Goal: Task Accomplishment & Management: Use online tool/utility

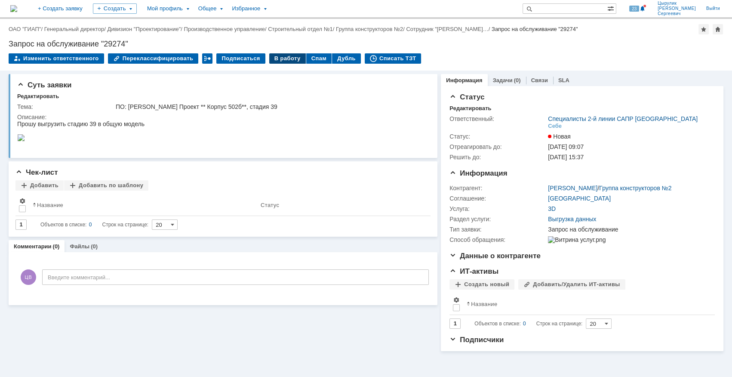
click at [277, 59] on div "В работу" at bounding box center [287, 58] width 37 height 10
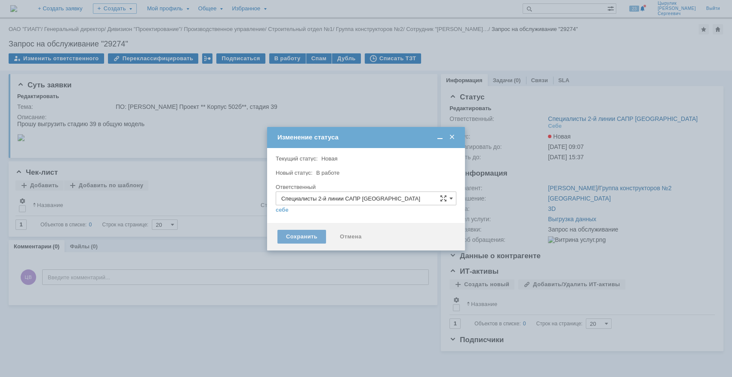
type input "Цырулик Владимир Сергеевич"
click at [279, 232] on div "Сохранить" at bounding box center [302, 237] width 49 height 14
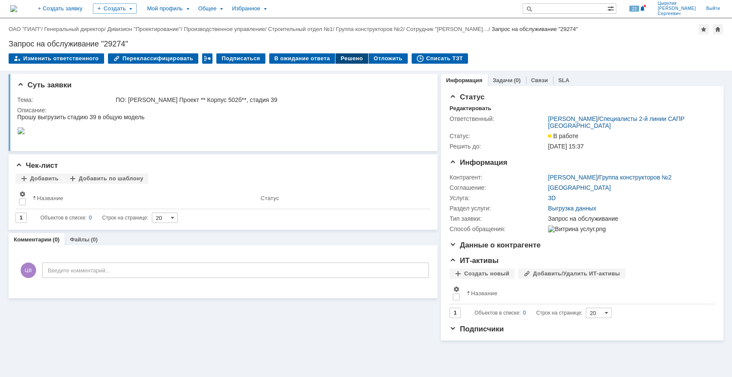
click at [336, 61] on div "Решено" at bounding box center [352, 58] width 33 height 10
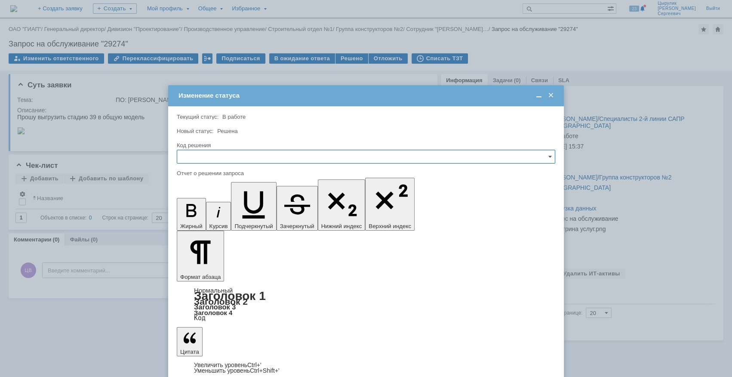
click at [324, 154] on input "text" at bounding box center [366, 157] width 379 height 14
click at [224, 214] on span "Решено" at bounding box center [365, 214] width 367 height 7
type input "Решено"
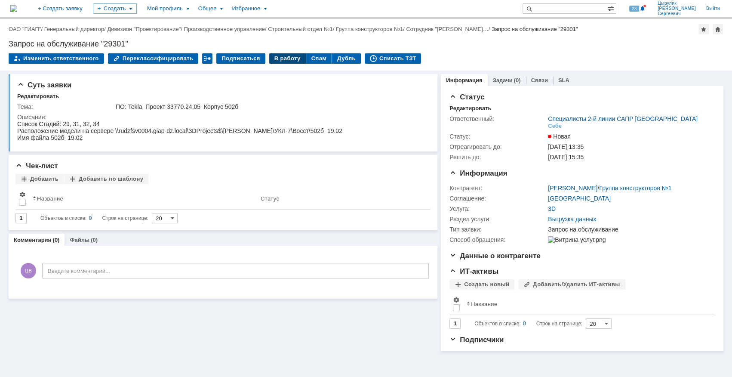
click at [281, 58] on div "В работу" at bounding box center [287, 58] width 37 height 10
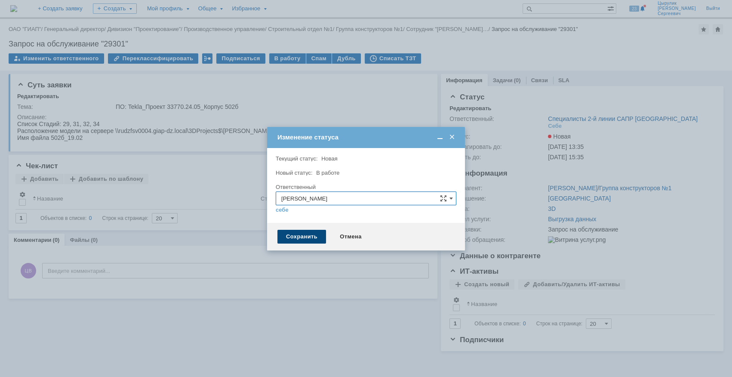
click at [311, 239] on div "Сохранить" at bounding box center [302, 237] width 49 height 14
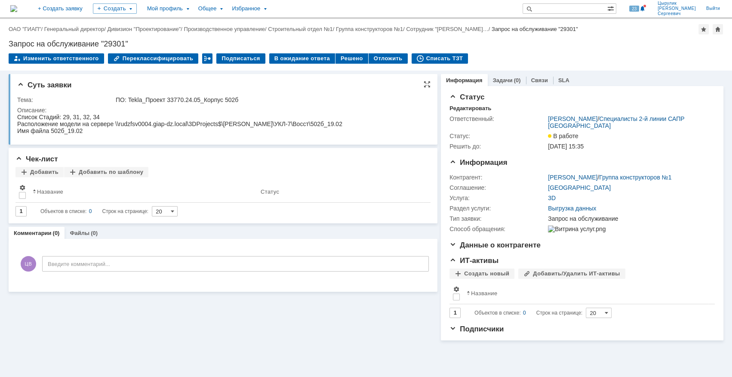
click at [144, 123] on div "Список Стадий: 29, 31, 32, 34 Расположение модели на сервере \\rudzfsv0004.giap…" at bounding box center [179, 124] width 325 height 21
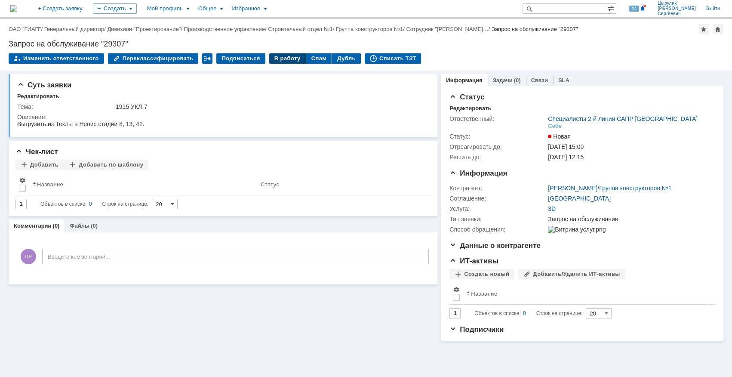
click at [280, 57] on div "В работу" at bounding box center [287, 58] width 37 height 10
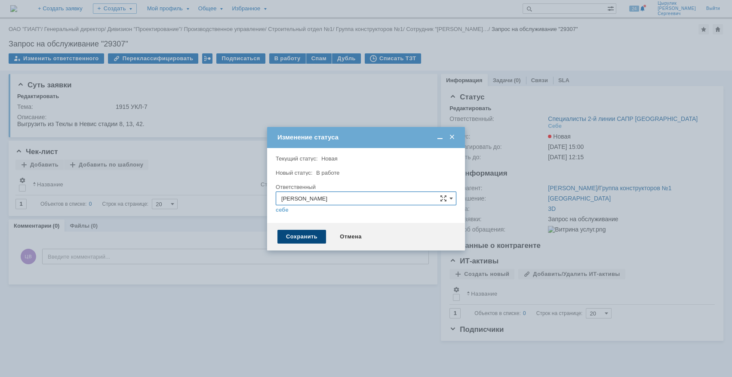
click at [302, 240] on div "Сохранить" at bounding box center [302, 237] width 49 height 14
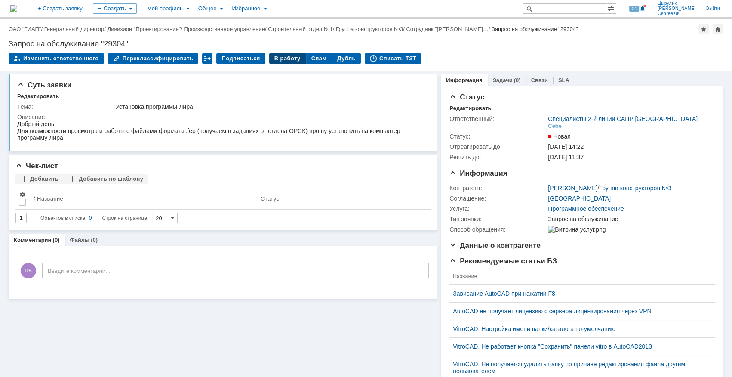
click at [284, 59] on div "В работу" at bounding box center [287, 58] width 37 height 10
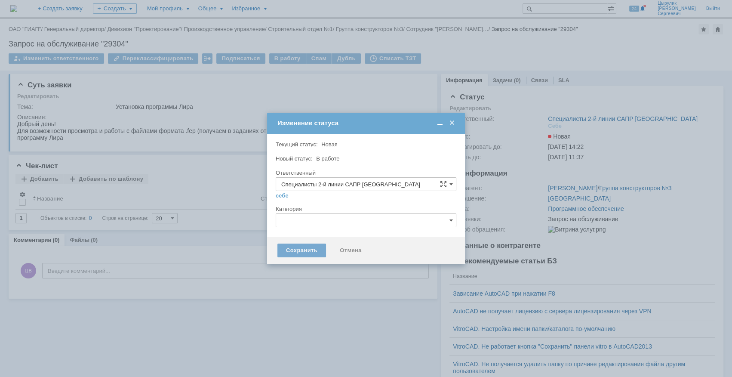
type input "[PERSON_NAME]"
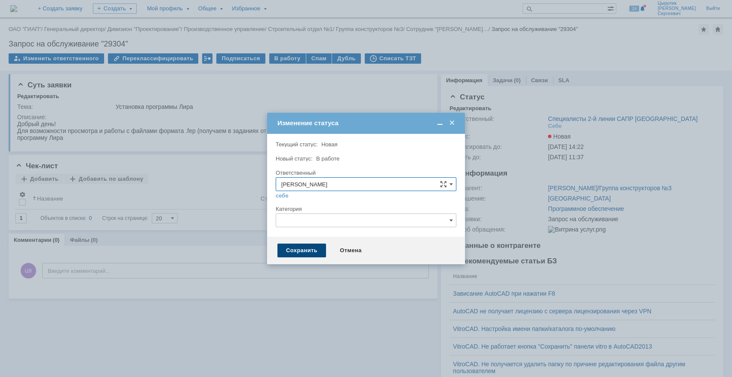
click at [300, 250] on div "Сохранить" at bounding box center [302, 251] width 49 height 14
